Goal: Transaction & Acquisition: Purchase product/service

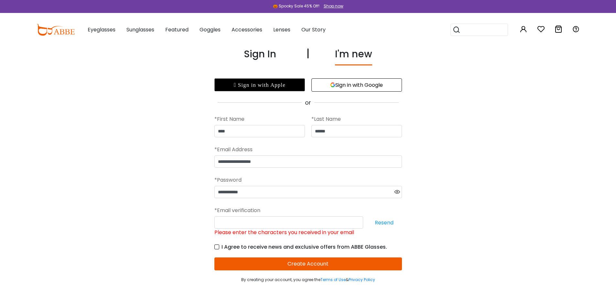
click at [394, 221] on button "Resend" at bounding box center [385, 222] width 36 height 12
click at [347, 211] on div "*Email verification" at bounding box center [308, 210] width 188 height 12
click at [240, 219] on input "Please enter the characters you received in your email" at bounding box center [288, 222] width 149 height 12
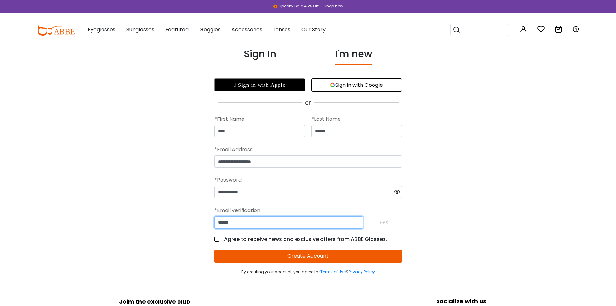
type input "******"
click at [294, 258] on button "Create Account" at bounding box center [308, 255] width 188 height 13
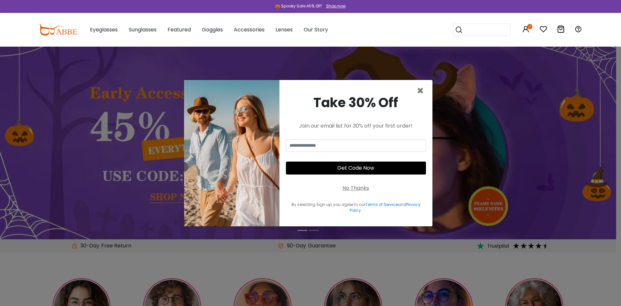
click at [356, 166] on button "Get Code Now" at bounding box center [356, 167] width 140 height 13
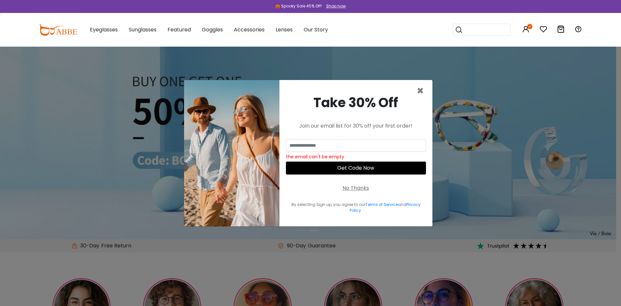
click at [361, 168] on button "Get Code Now" at bounding box center [356, 167] width 140 height 13
click at [322, 142] on input "email" at bounding box center [356, 145] width 140 height 12
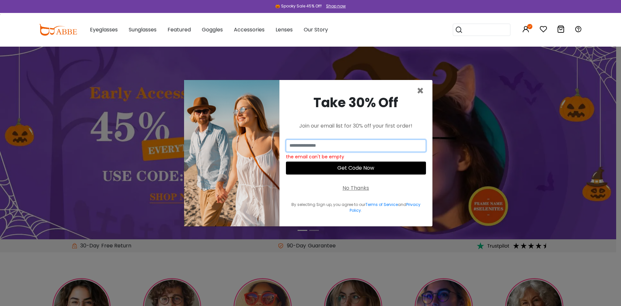
type input "**********"
click at [346, 167] on button "Get Code Now" at bounding box center [356, 167] width 140 height 13
click at [421, 90] on span "×" at bounding box center [420, 90] width 7 height 16
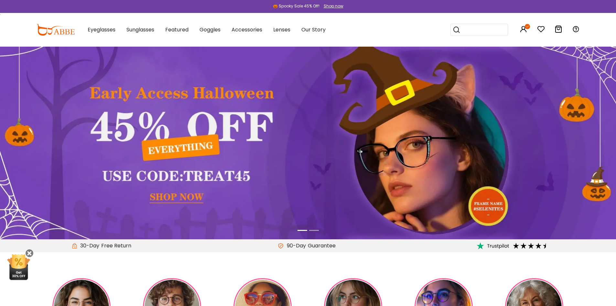
click at [186, 196] on img at bounding box center [308, 143] width 616 height 192
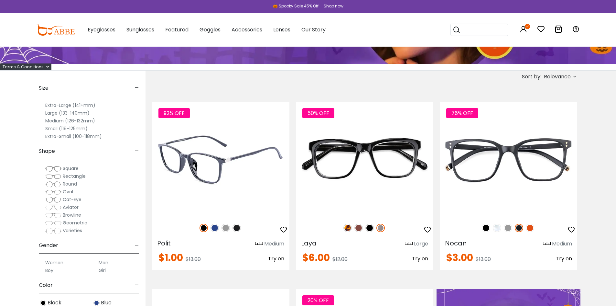
scroll to position [129, 0]
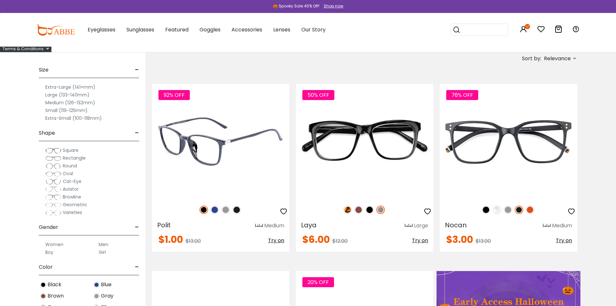
click at [214, 209] on img at bounding box center [215, 209] width 8 height 8
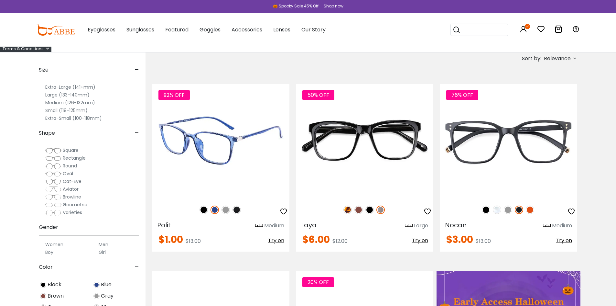
click at [226, 208] on img at bounding box center [226, 209] width 8 height 8
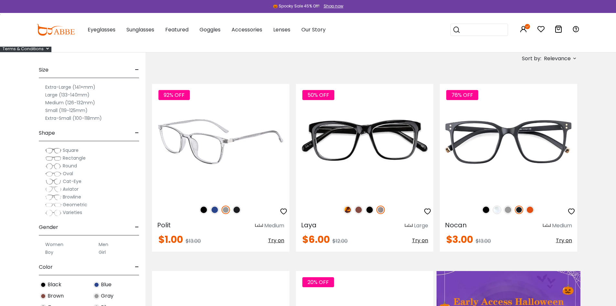
click at [238, 210] on img at bounding box center [237, 209] width 8 height 8
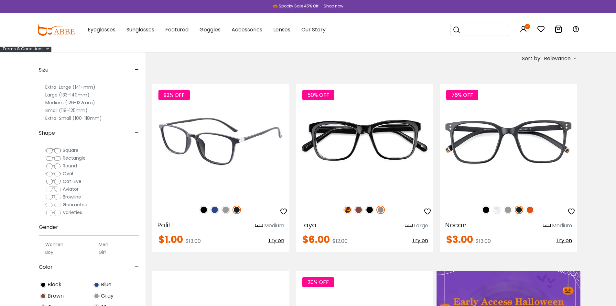
click at [203, 209] on img at bounding box center [204, 209] width 8 height 8
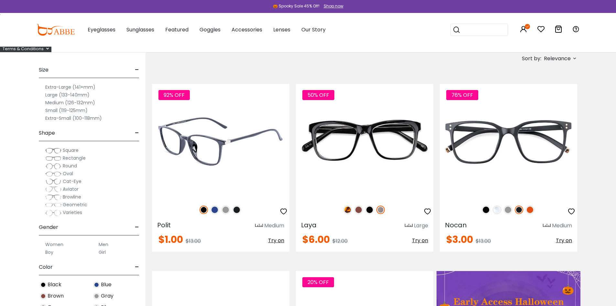
click at [205, 163] on img at bounding box center [220, 141] width 137 height 115
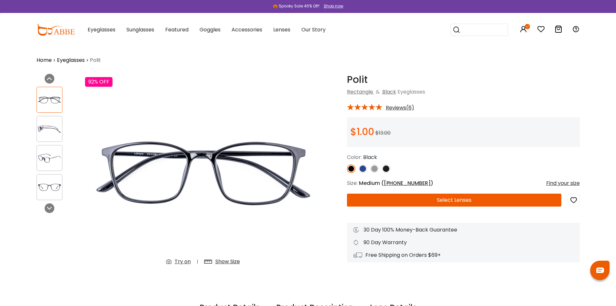
click at [555, 181] on div "Find your size" at bounding box center [563, 183] width 34 height 8
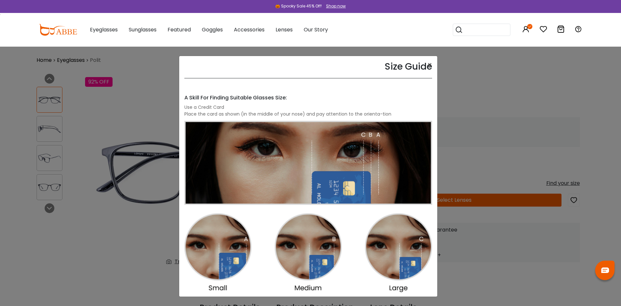
click at [219, 249] on img at bounding box center [308, 207] width 248 height 172
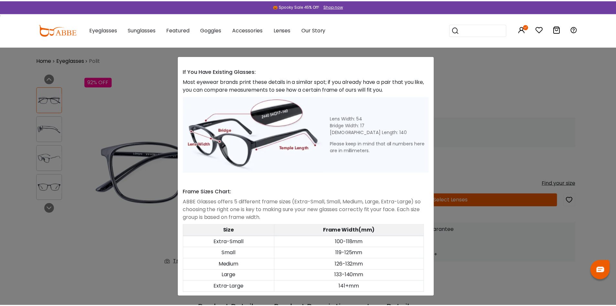
scroll to position [242, 0]
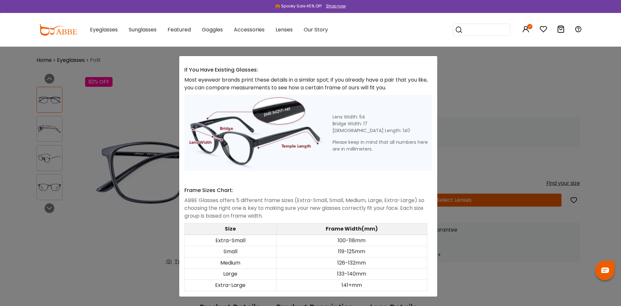
click at [455, 73] on div "Size Guide × A Skill For Finding Suitable Glasses Size: Use a Credit Card Place…" at bounding box center [310, 153] width 621 height 306
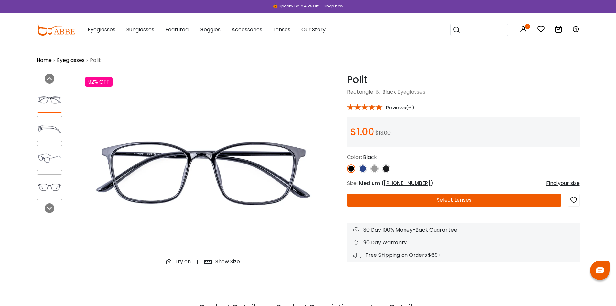
click at [386, 181] on span "50-18-143" at bounding box center [407, 182] width 47 height 7
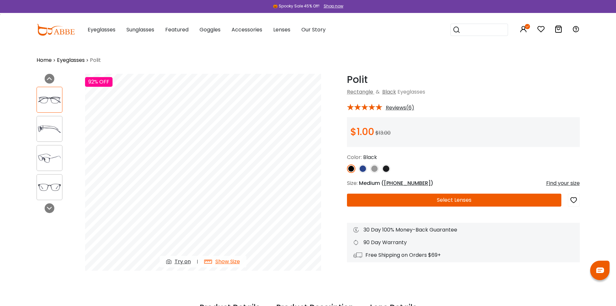
click at [374, 184] on span "Medium ( 50-18-143 )" at bounding box center [396, 182] width 74 height 7
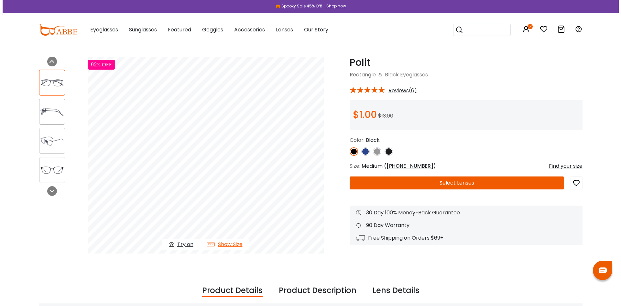
scroll to position [32, 0]
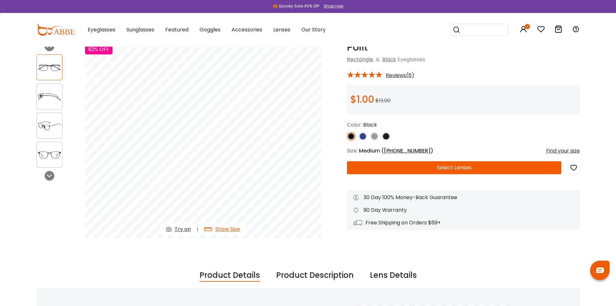
click at [229, 228] on div "Show Size" at bounding box center [227, 229] width 25 height 8
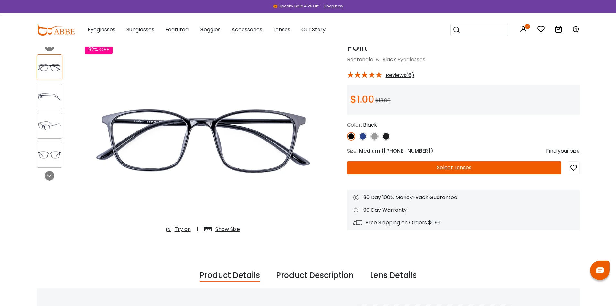
click at [231, 227] on div "Show Size" at bounding box center [227, 229] width 25 height 8
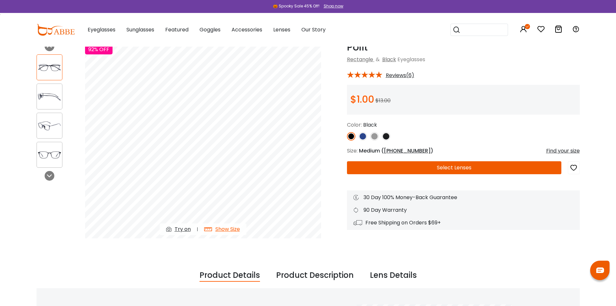
click at [574, 149] on div "Find your size" at bounding box center [563, 151] width 34 height 8
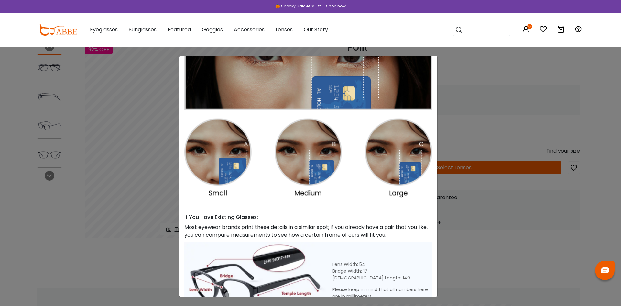
scroll to position [80, 0]
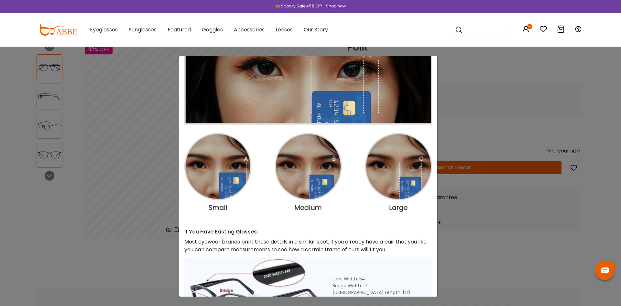
click at [318, 187] on img at bounding box center [308, 126] width 248 height 172
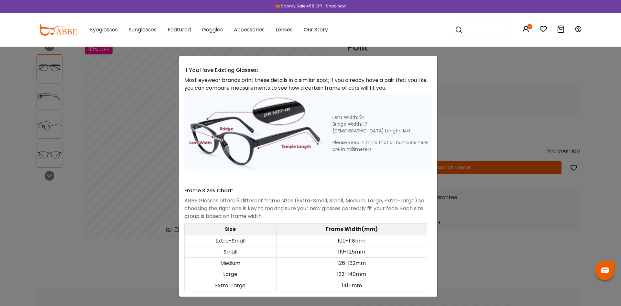
scroll to position [242, 0]
